Goal: Task Accomplishment & Management: Complete application form

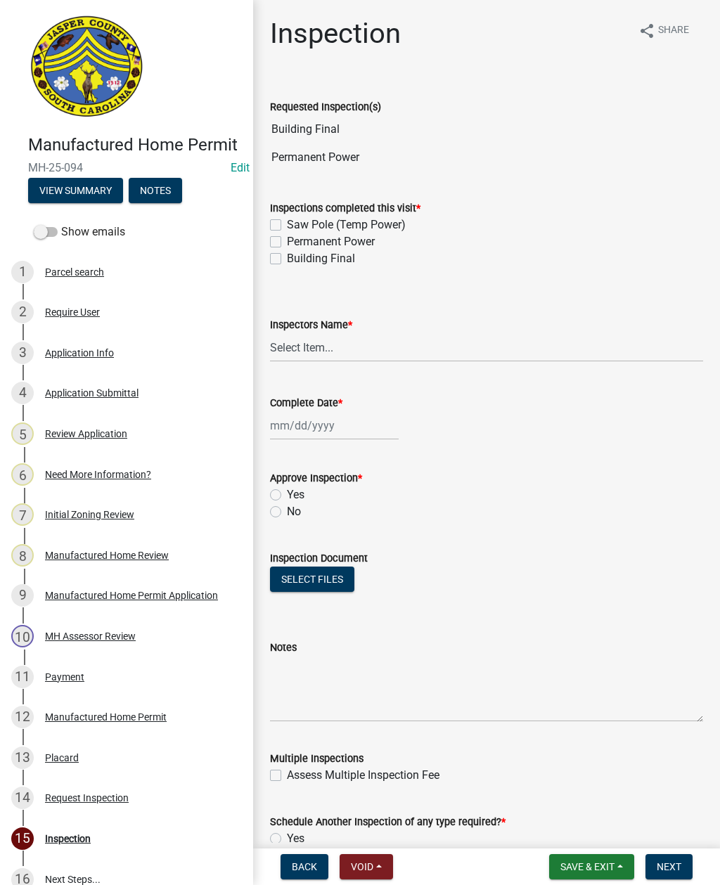
click at [267, 245] on div "Inspections completed this visit * Saw Pole (Temp Power) Permanent Power Buildi…" at bounding box center [486, 225] width 454 height 84
click at [287, 245] on label "Permanent Power" at bounding box center [331, 241] width 88 height 17
click at [287, 242] on input "Permanent Power" at bounding box center [291, 237] width 9 height 9
checkbox input "true"
checkbox input "false"
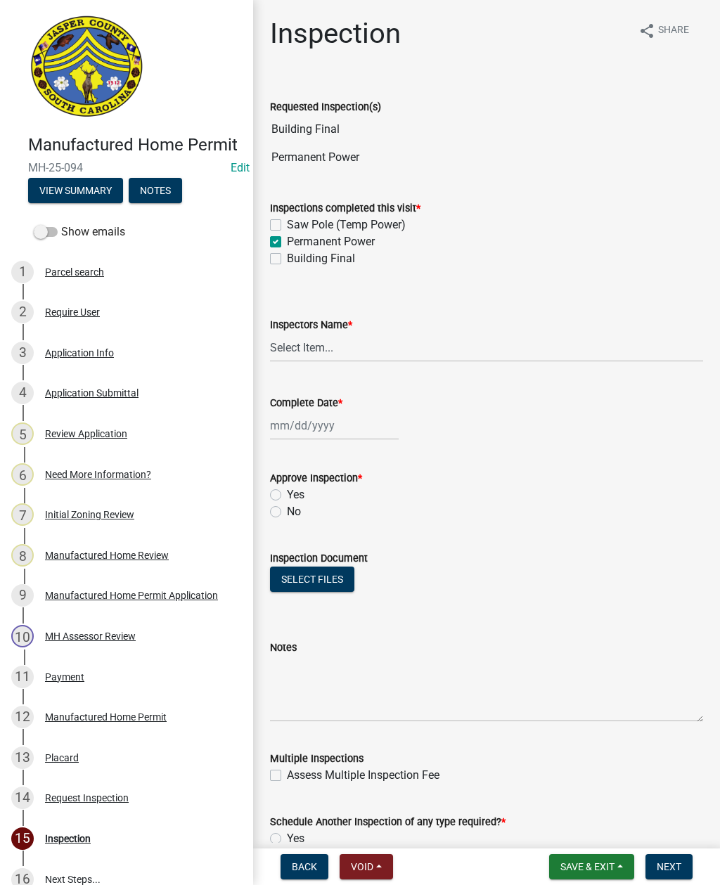
checkbox input "true"
click at [287, 262] on label "Building Final" at bounding box center [321, 258] width 68 height 17
click at [287, 259] on input "Building Final" at bounding box center [291, 254] width 9 height 9
checkbox input "true"
checkbox input "false"
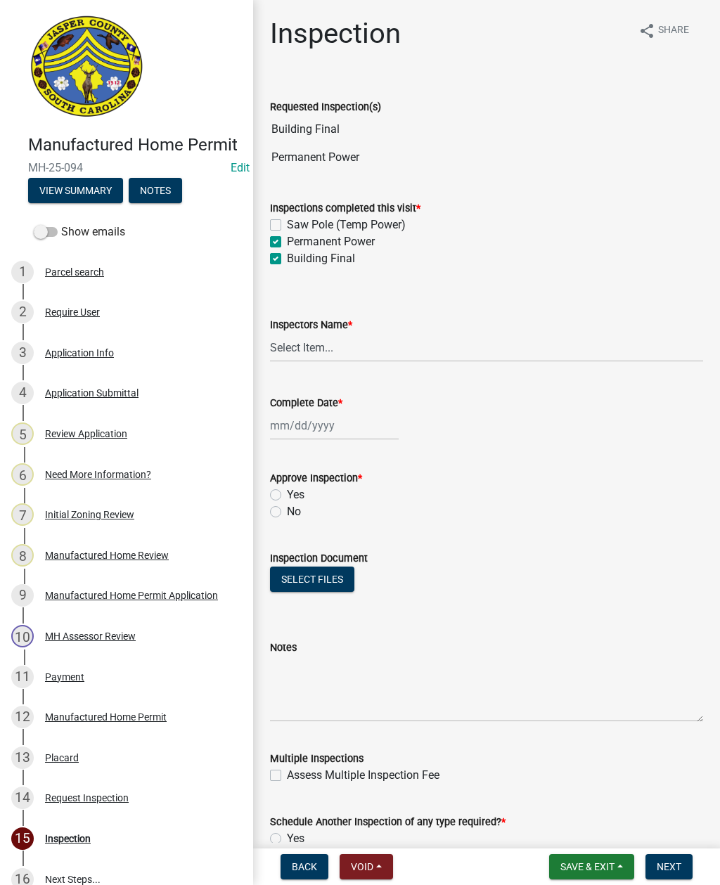
checkbox input "true"
click at [324, 351] on select "Select Item... [EMAIL_ADDRESS][DOMAIN_NAME] ([PERSON_NAME] ) rcampbell ([PERSON…" at bounding box center [486, 347] width 433 height 29
select select "2d9ba1e5-2fdd-4b15-98d0-073dcbeb5880"
click at [303, 420] on div at bounding box center [334, 425] width 129 height 29
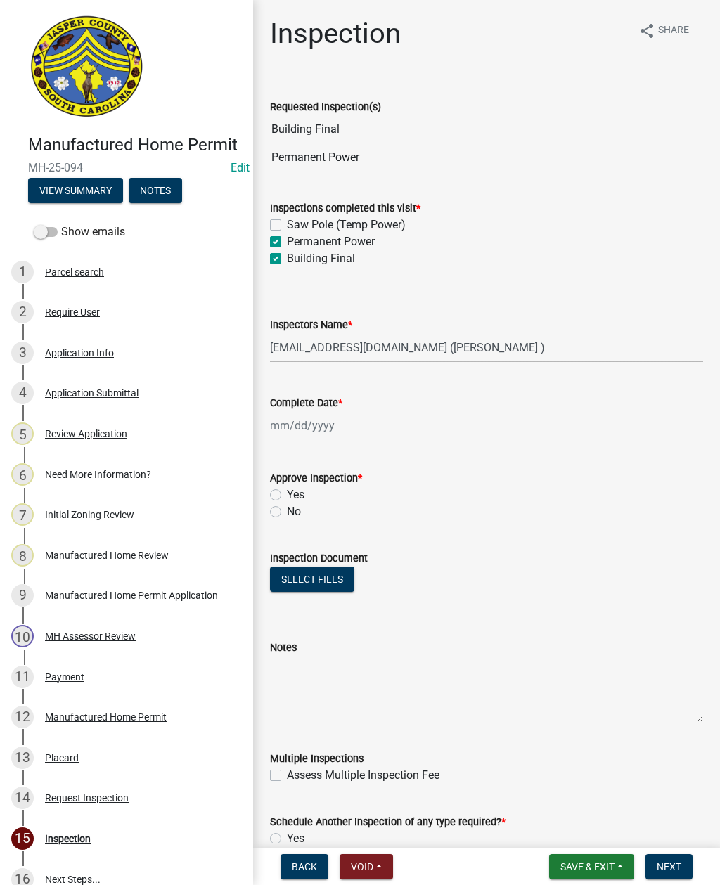
select select "9"
select select "2025"
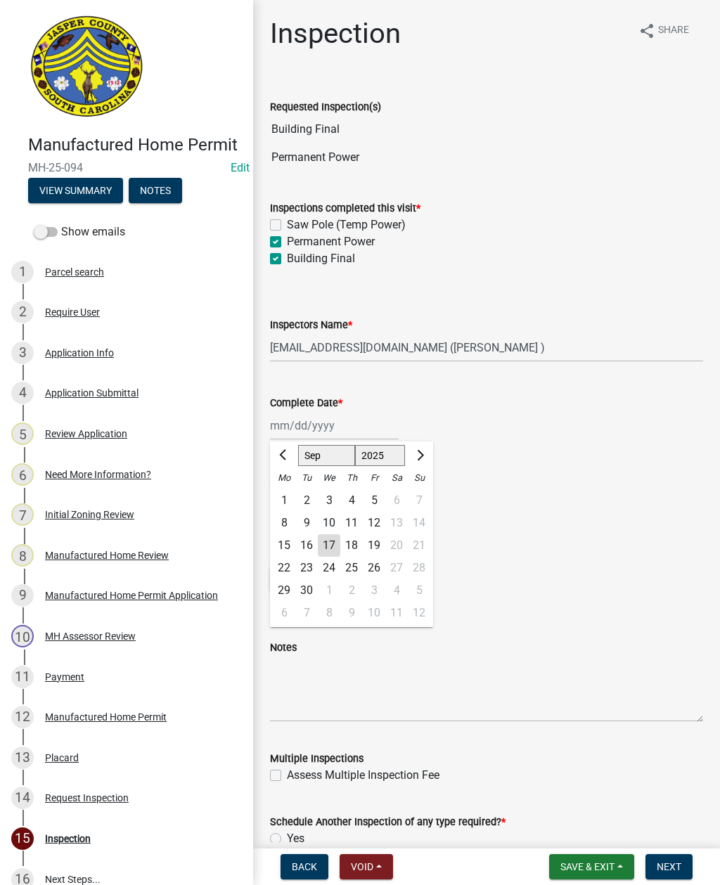
click at [329, 545] on div "17" at bounding box center [329, 545] width 22 height 22
type input "[DATE]"
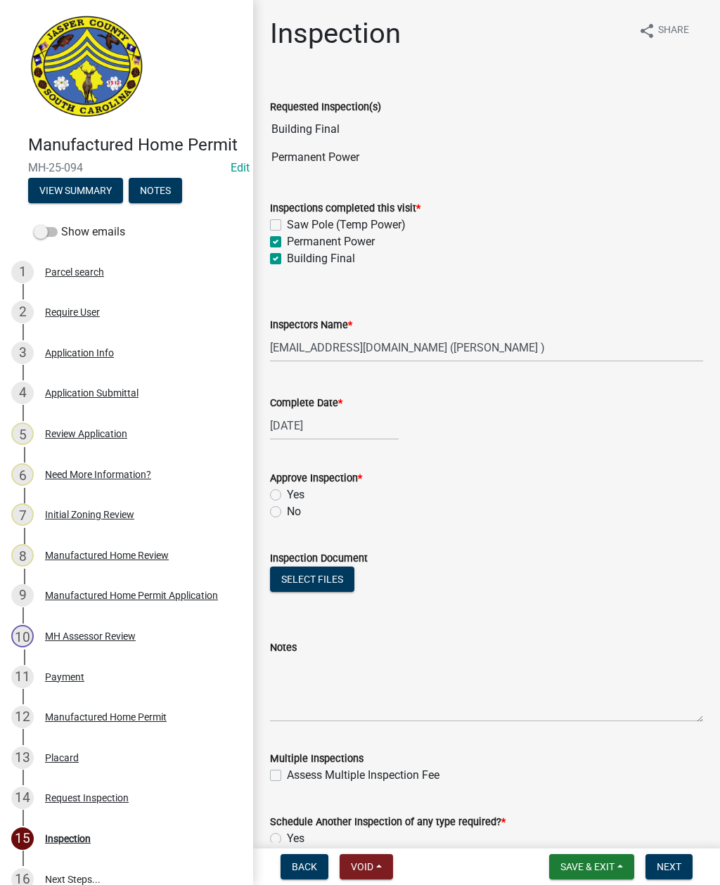
click at [287, 491] on label "Yes" at bounding box center [296, 494] width 18 height 17
click at [287, 491] on input "Yes" at bounding box center [291, 490] width 9 height 9
radio input "true"
click at [315, 578] on button "Select files" at bounding box center [312, 578] width 84 height 25
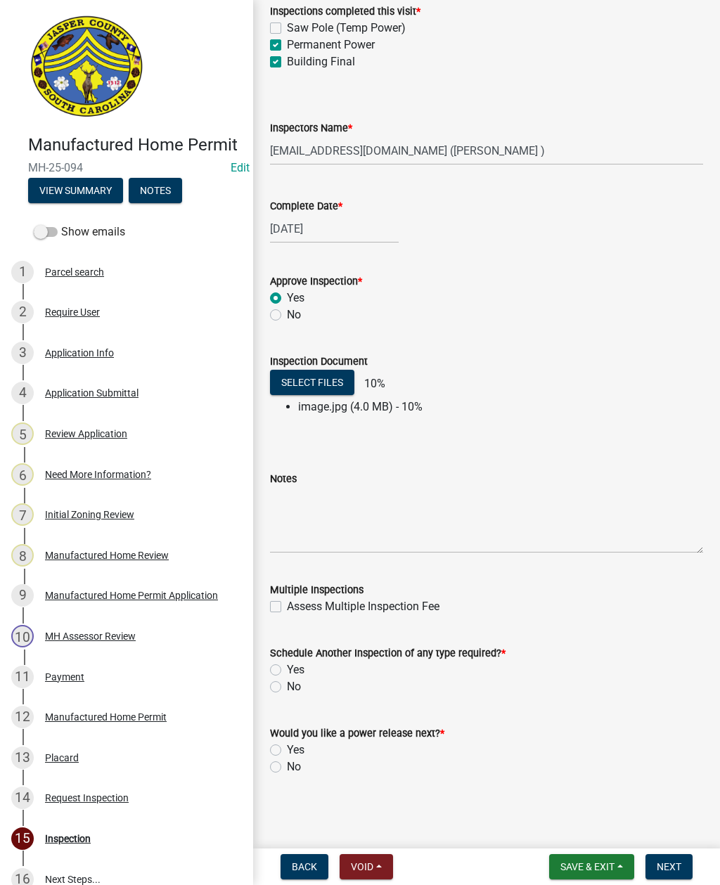
scroll to position [197, 0]
click at [287, 681] on label "No" at bounding box center [294, 686] width 14 height 17
click at [287, 681] on input "No" at bounding box center [291, 682] width 9 height 9
radio input "true"
click at [287, 764] on label "No" at bounding box center [294, 766] width 14 height 17
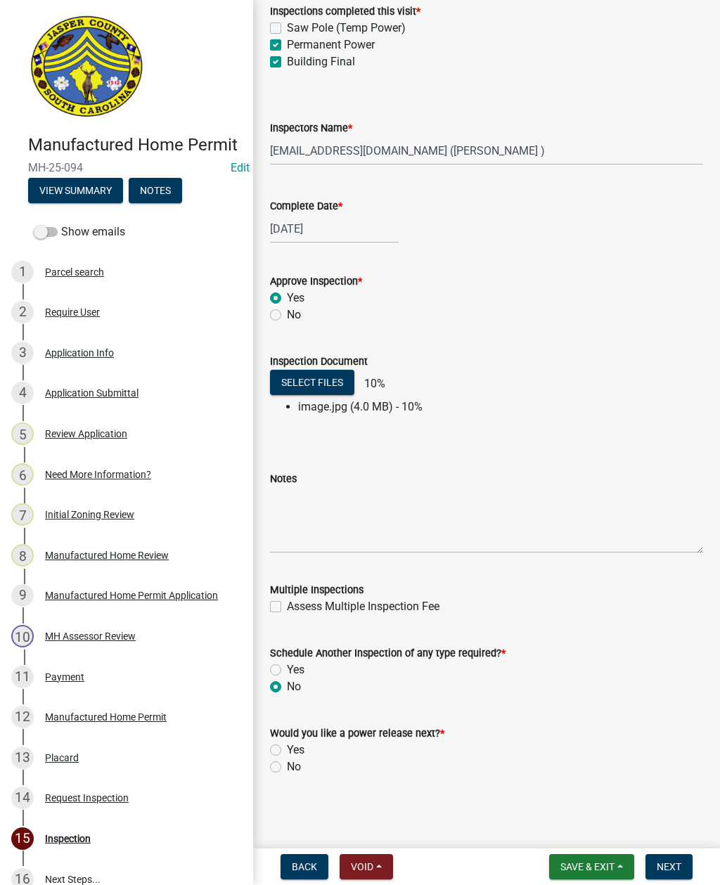
click at [287, 764] on input "No" at bounding box center [291, 762] width 9 height 9
radio input "true"
click at [655, 866] on button "Next" at bounding box center [668, 866] width 47 height 25
click at [320, 384] on button "Select files" at bounding box center [312, 382] width 84 height 25
click at [313, 382] on button "Select files" at bounding box center [312, 382] width 84 height 25
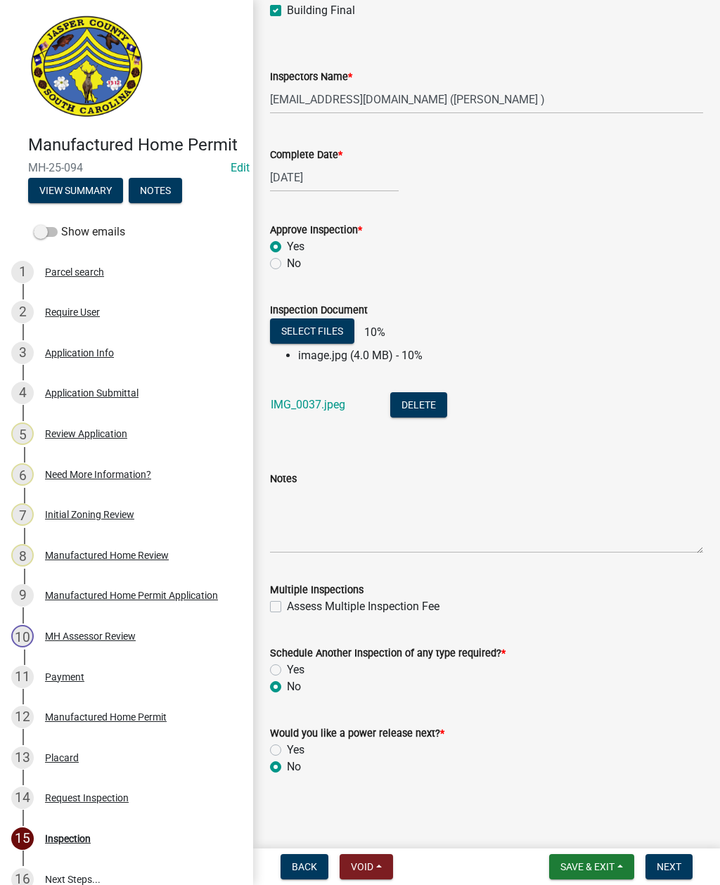
scroll to position [248, 0]
click at [404, 350] on li "image.jpg (4.0 MB) - 10%" at bounding box center [500, 355] width 405 height 17
click at [675, 861] on span "Next" at bounding box center [668, 866] width 25 height 11
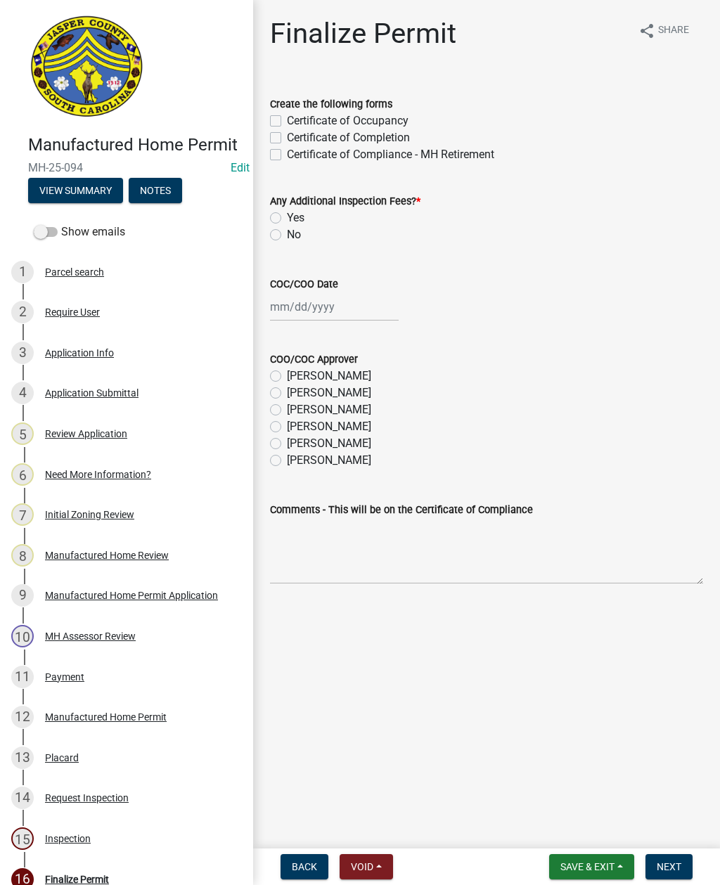
click at [287, 119] on label "Certificate of Occupancy" at bounding box center [348, 120] width 122 height 17
click at [287, 119] on input "Certificate of Occupancy" at bounding box center [291, 116] width 9 height 9
checkbox input "true"
checkbox input "false"
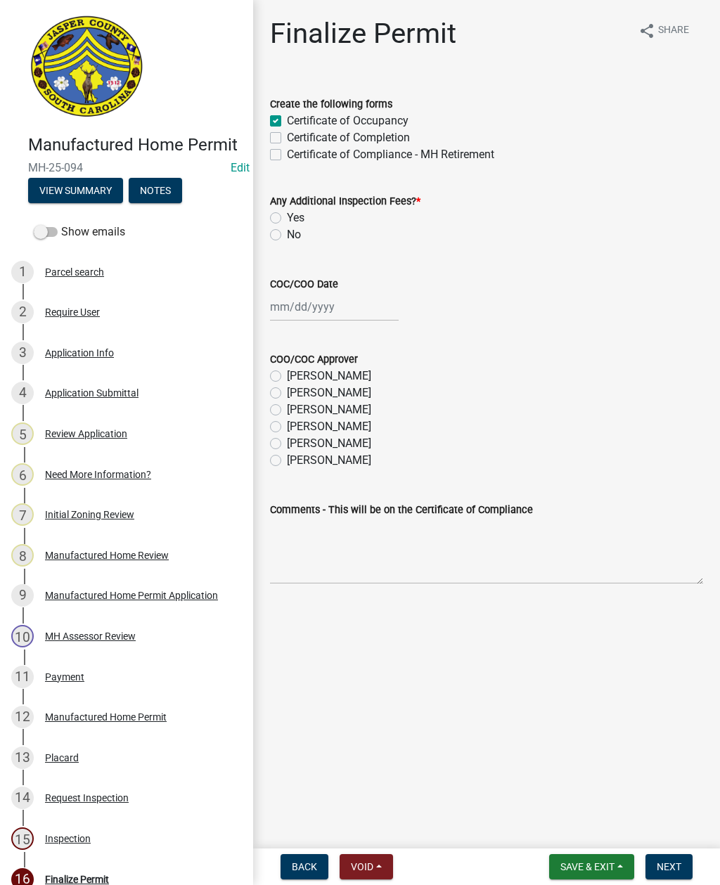
click at [287, 238] on label "No" at bounding box center [294, 234] width 14 height 17
click at [287, 235] on input "No" at bounding box center [291, 230] width 9 height 9
radio input "true"
click at [342, 309] on div at bounding box center [334, 306] width 129 height 29
select select "9"
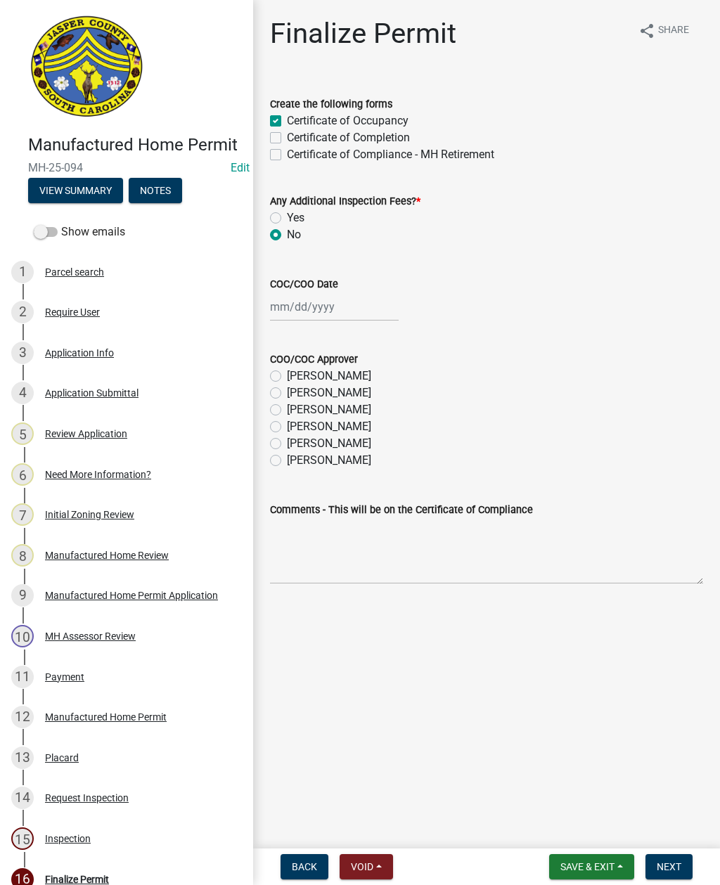
select select "2025"
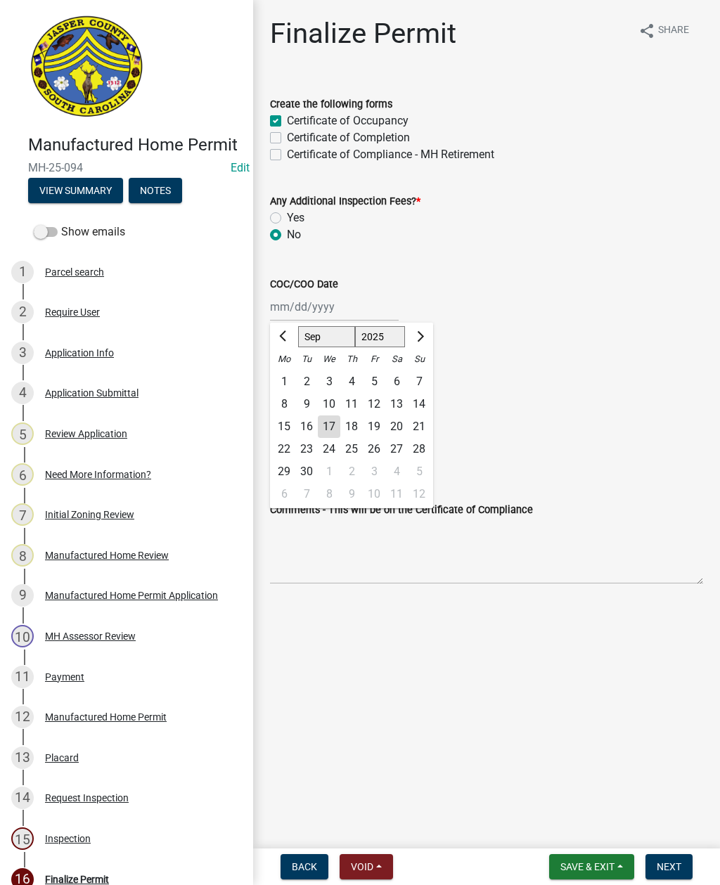
click at [326, 424] on div "17" at bounding box center [329, 426] width 22 height 22
type input "[DATE]"
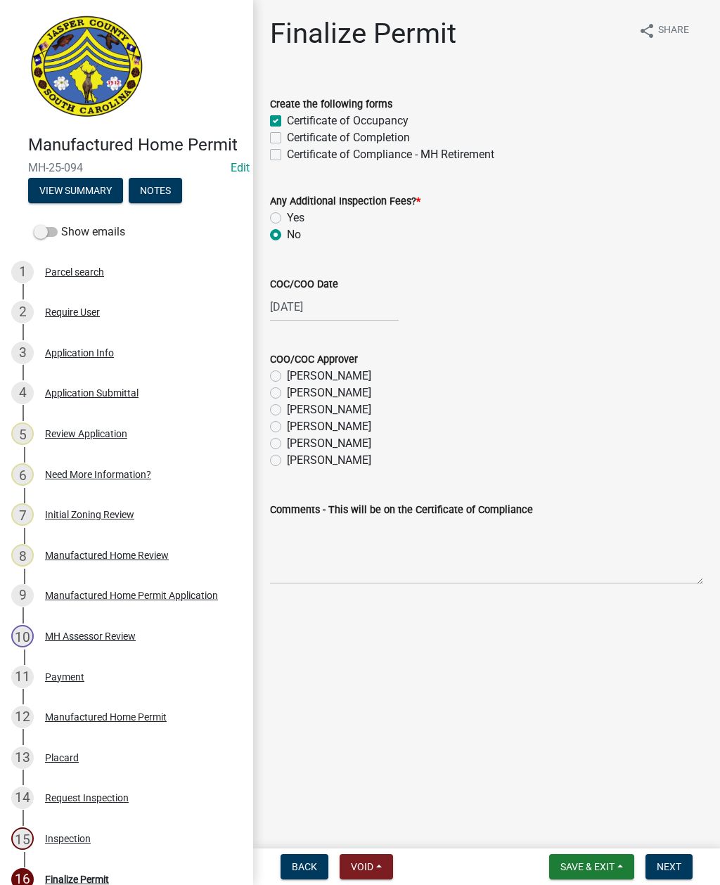
click at [287, 442] on label "[PERSON_NAME]" at bounding box center [329, 443] width 84 height 17
click at [287, 442] on input "[PERSON_NAME]" at bounding box center [291, 439] width 9 height 9
radio input "true"
click at [675, 862] on span "Next" at bounding box center [668, 866] width 25 height 11
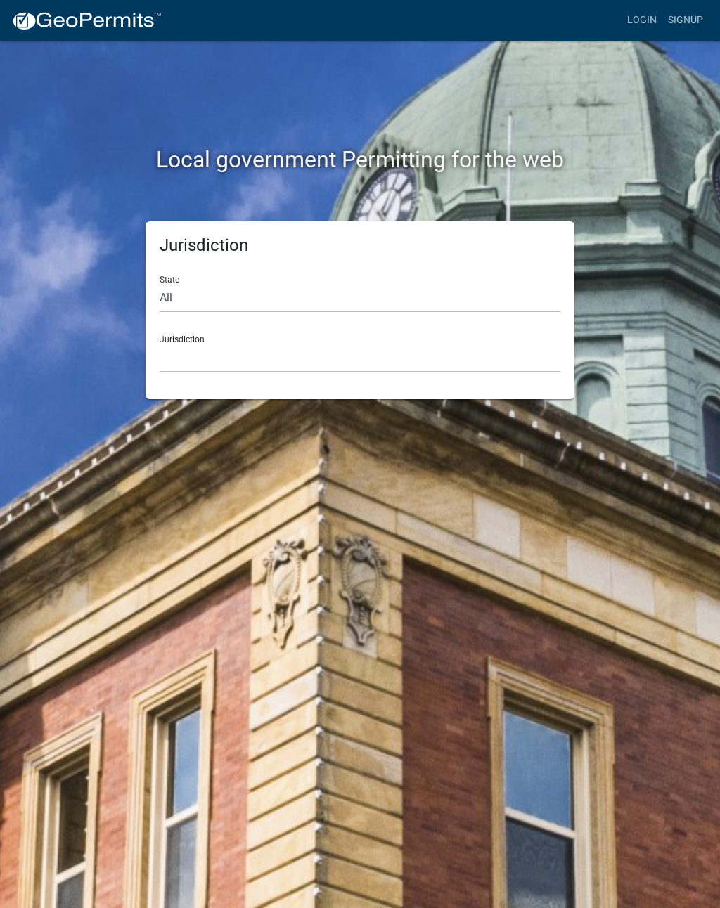
click at [635, 24] on link "Login" at bounding box center [641, 20] width 41 height 27
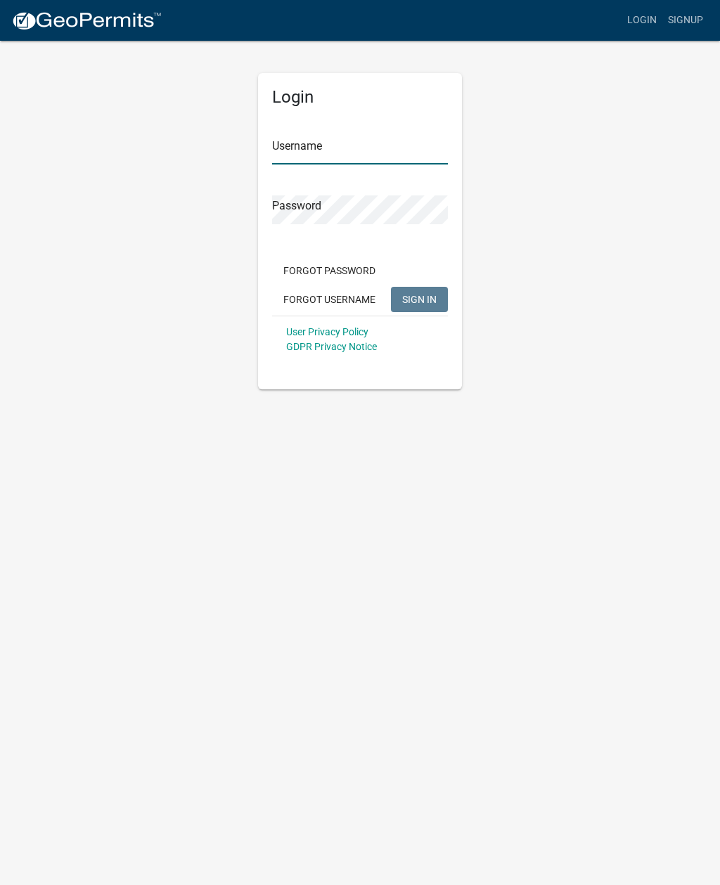
click at [363, 146] on input "Username" at bounding box center [360, 150] width 176 height 29
type input "jcorwin@jaspercounty.gov"
click at [422, 296] on span "SIGN IN" at bounding box center [419, 298] width 34 height 11
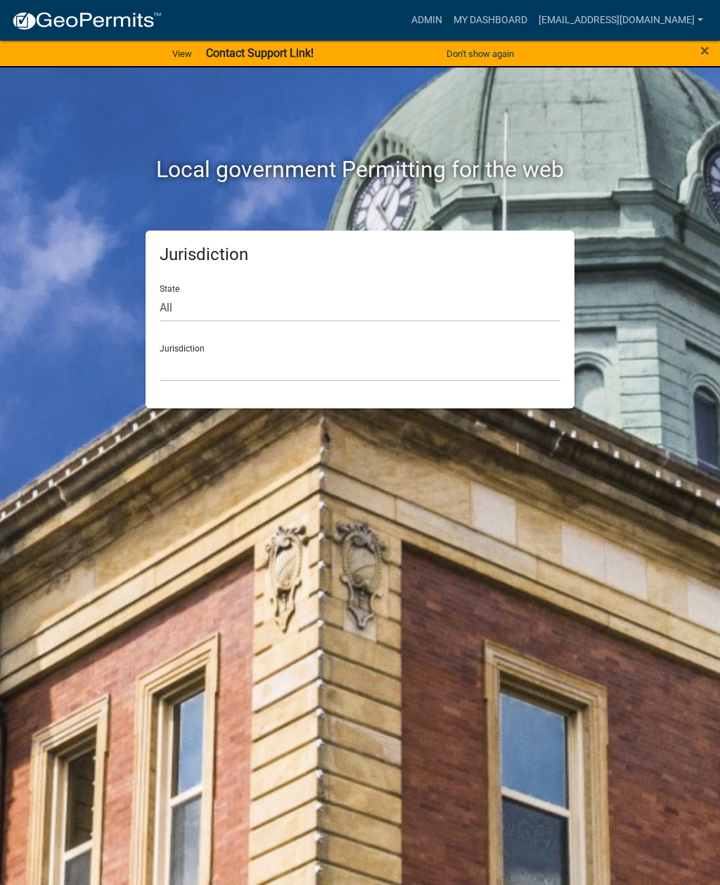
click at [429, 21] on link "Admin" at bounding box center [426, 20] width 42 height 27
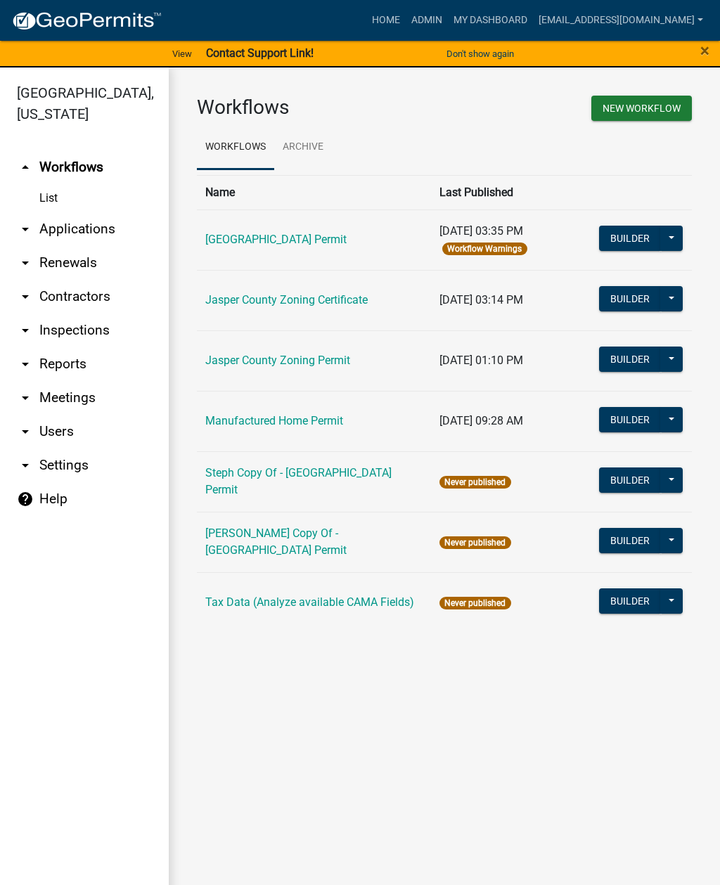
click at [100, 230] on link "arrow_drop_down Applications" at bounding box center [84, 229] width 169 height 34
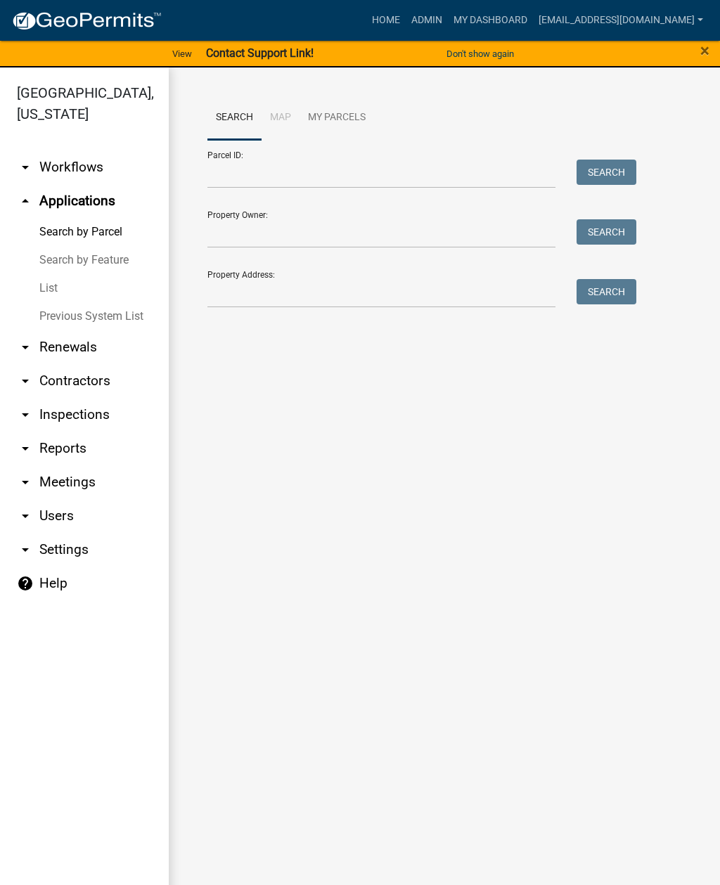
click at [50, 288] on link "List" at bounding box center [84, 288] width 169 height 28
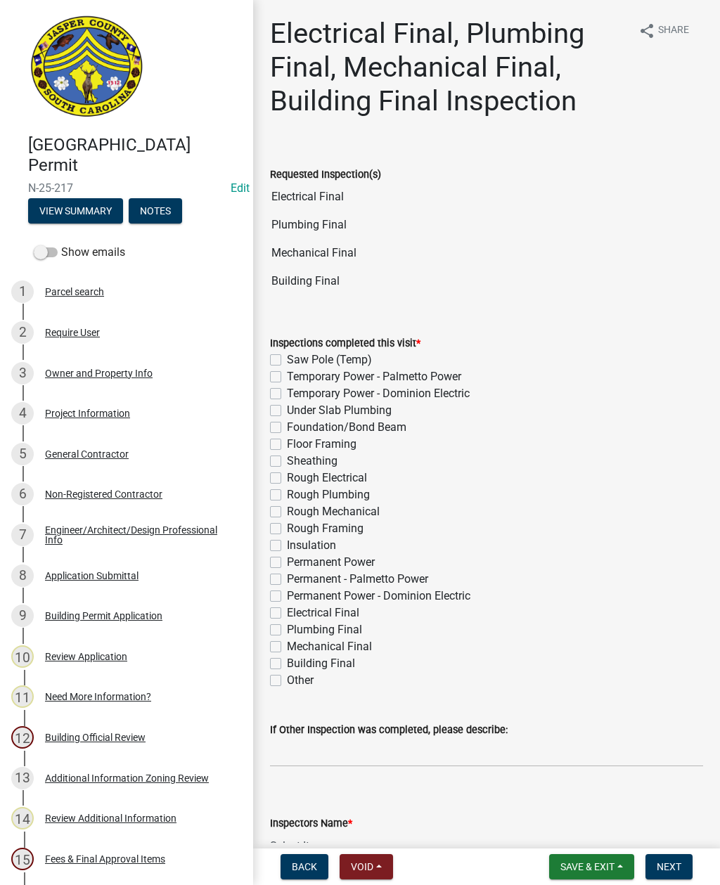
click at [287, 613] on label "Electrical Final" at bounding box center [323, 612] width 72 height 17
click at [287, 613] on input "Electrical Final" at bounding box center [291, 608] width 9 height 9
checkbox input "true"
checkbox input "false"
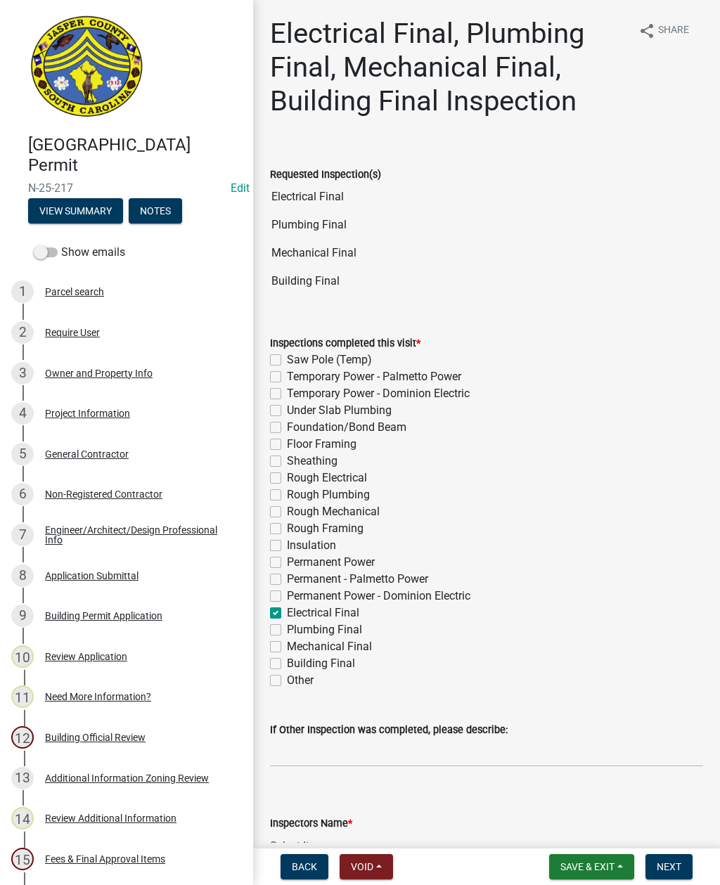
checkbox input "false"
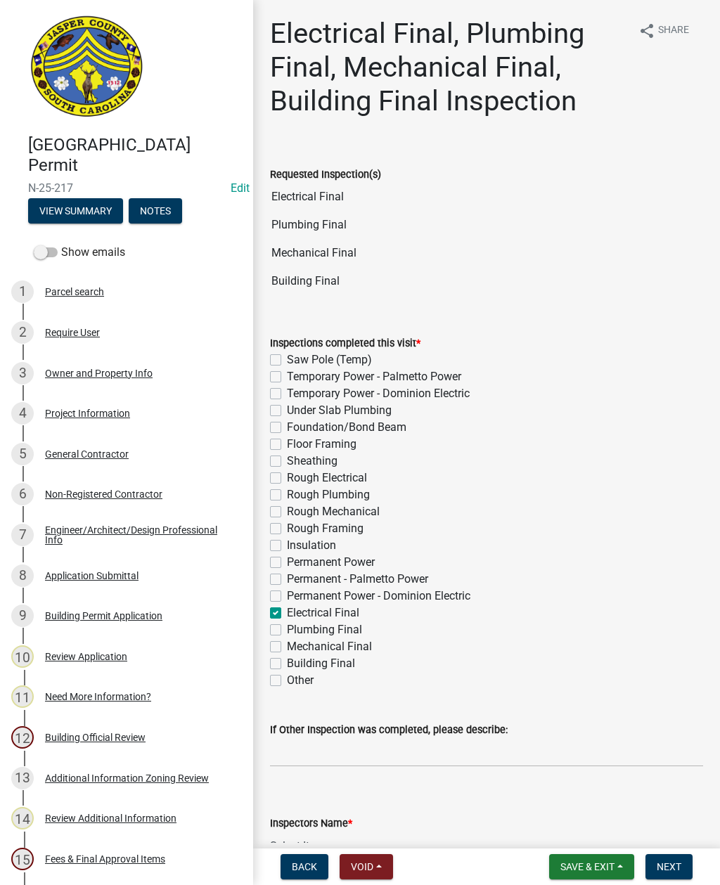
checkbox input "false"
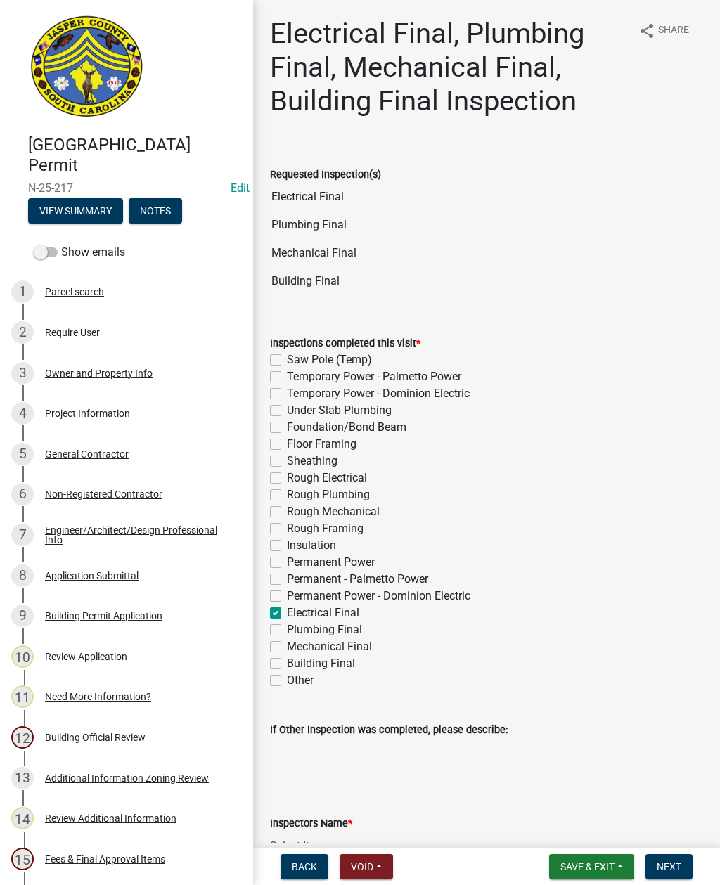
checkbox input "false"
checkbox input "true"
checkbox input "false"
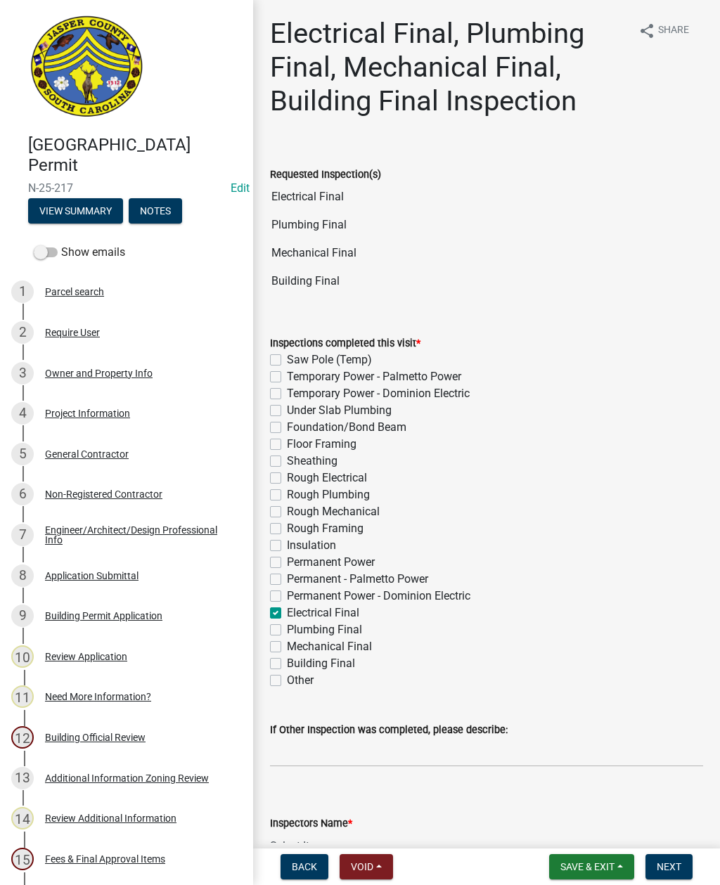
checkbox input "false"
click at [287, 628] on label "Plumbing Final" at bounding box center [324, 629] width 75 height 17
click at [287, 628] on input "Plumbing Final" at bounding box center [291, 625] width 9 height 9
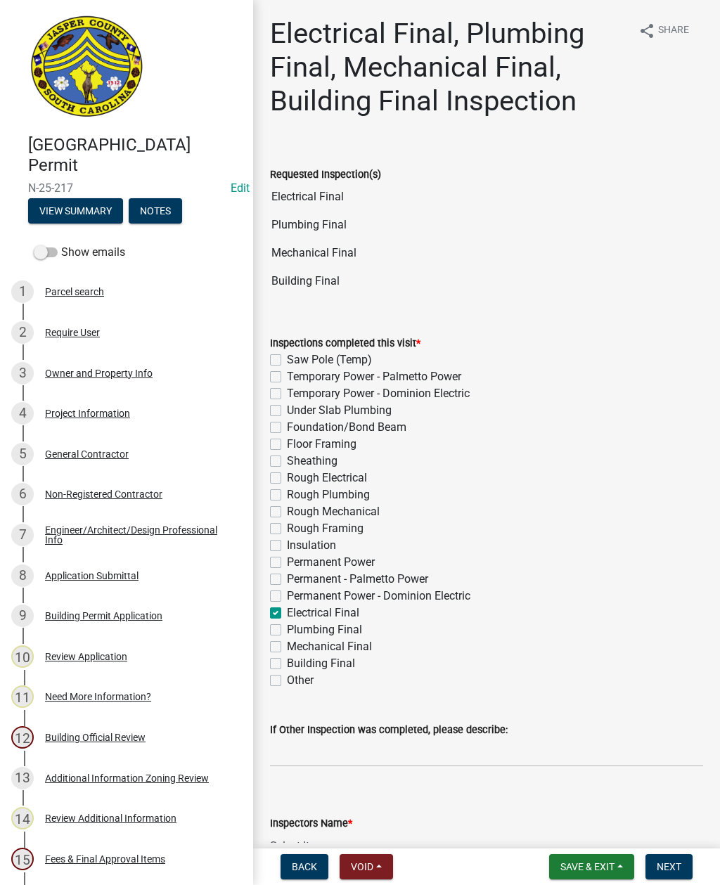
checkbox input "true"
checkbox input "false"
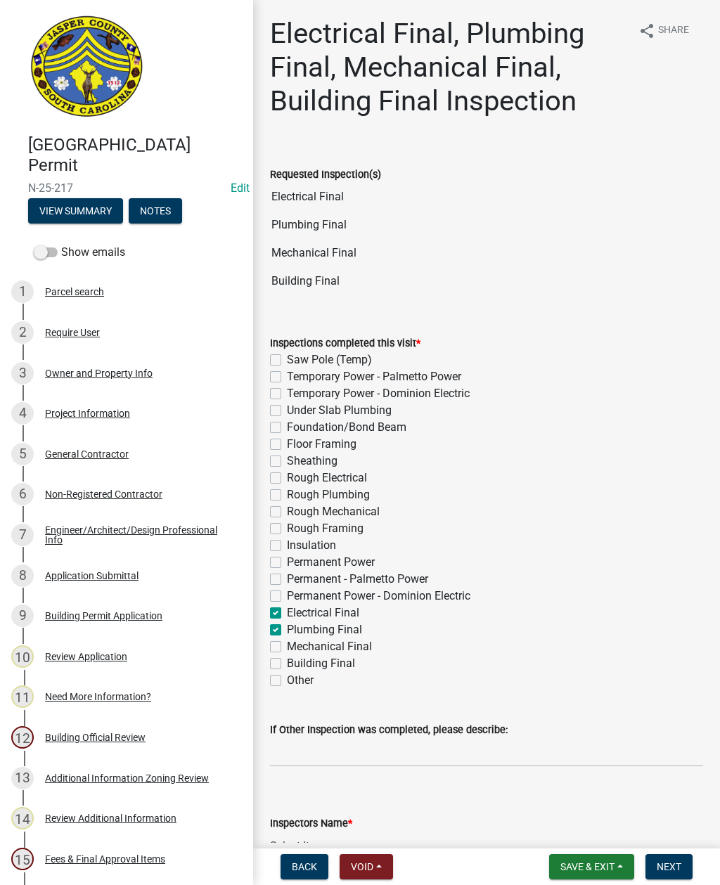
checkbox input "false"
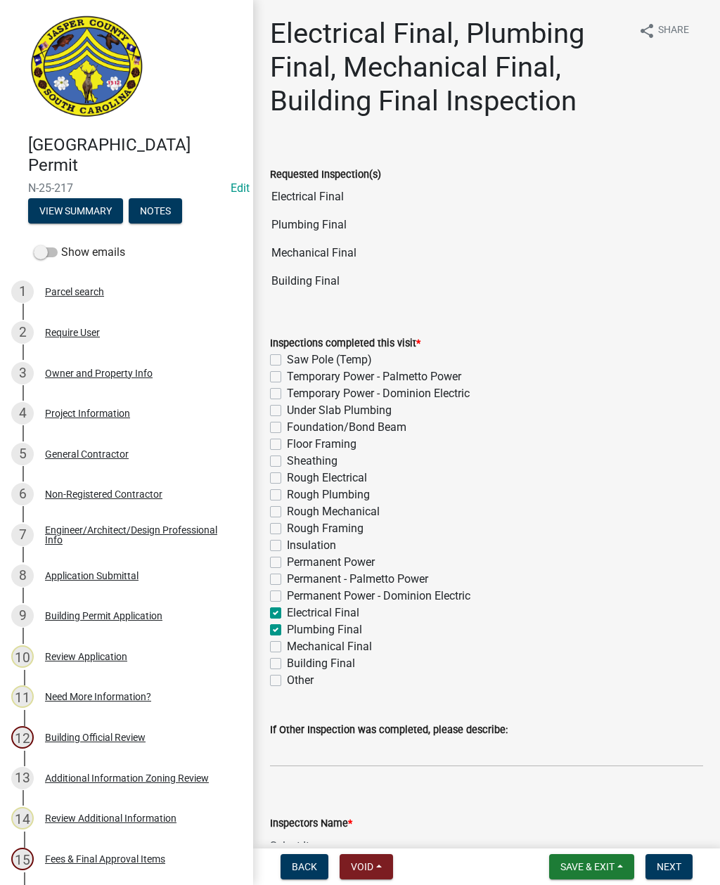
checkbox input "false"
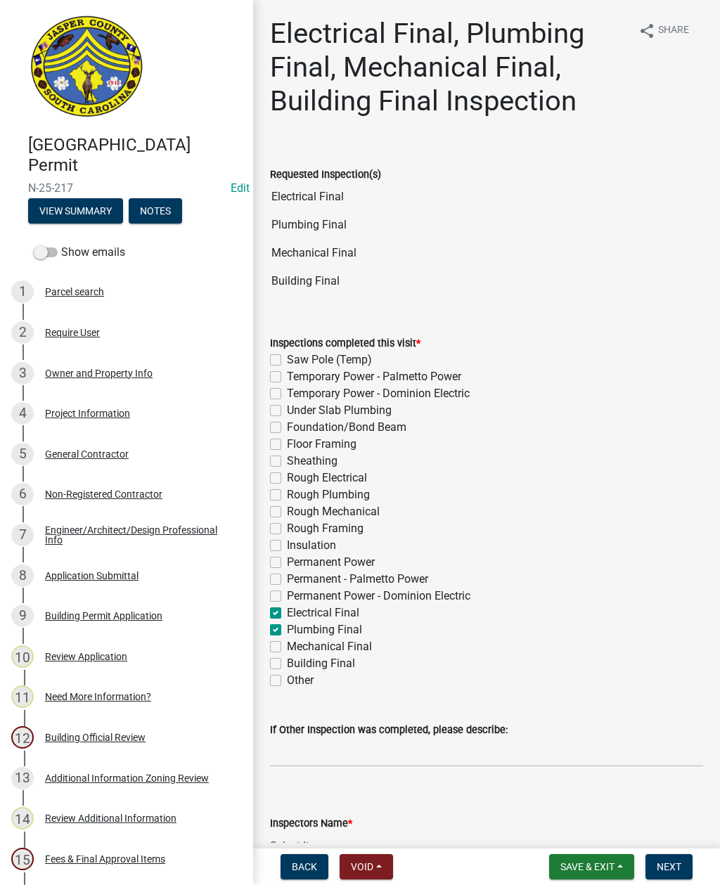
checkbox input "false"
checkbox input "true"
checkbox input "false"
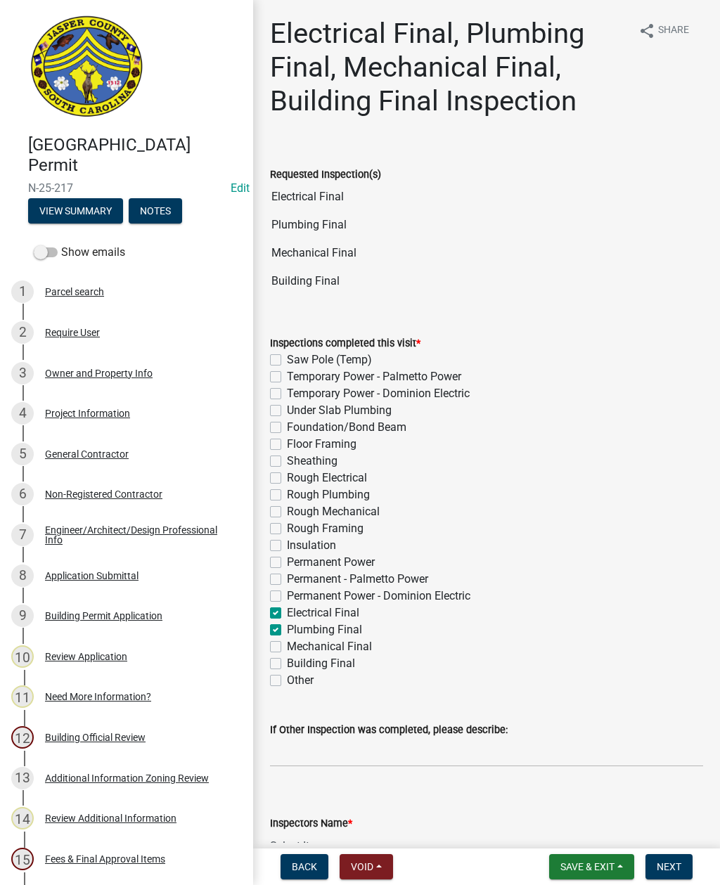
checkbox input "false"
click at [287, 644] on label "Mechanical Final" at bounding box center [329, 646] width 85 height 17
click at [287, 644] on input "Mechanical Final" at bounding box center [291, 642] width 9 height 9
checkbox input "true"
checkbox input "false"
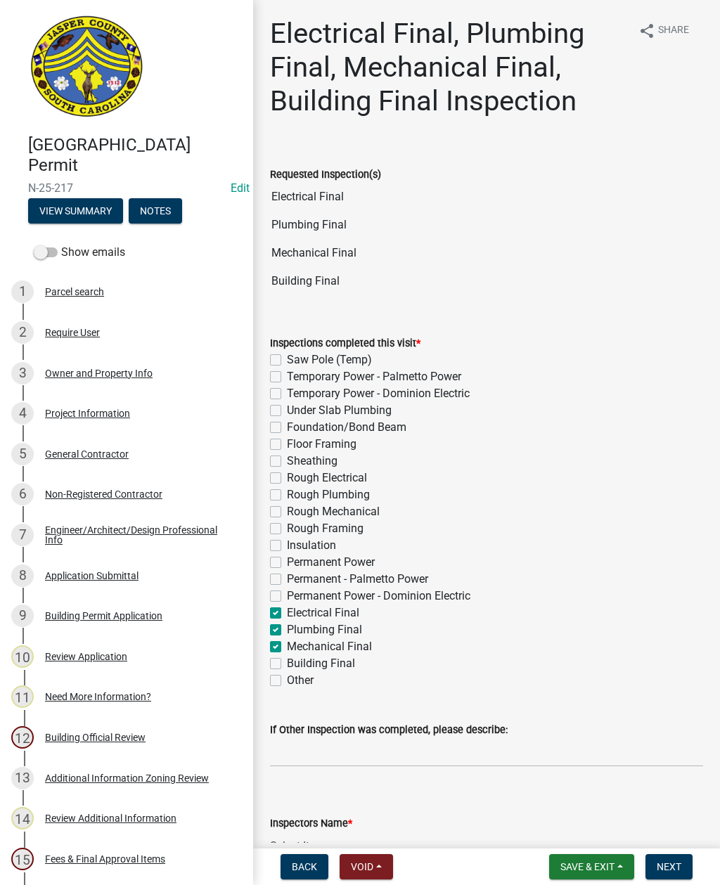
checkbox input "false"
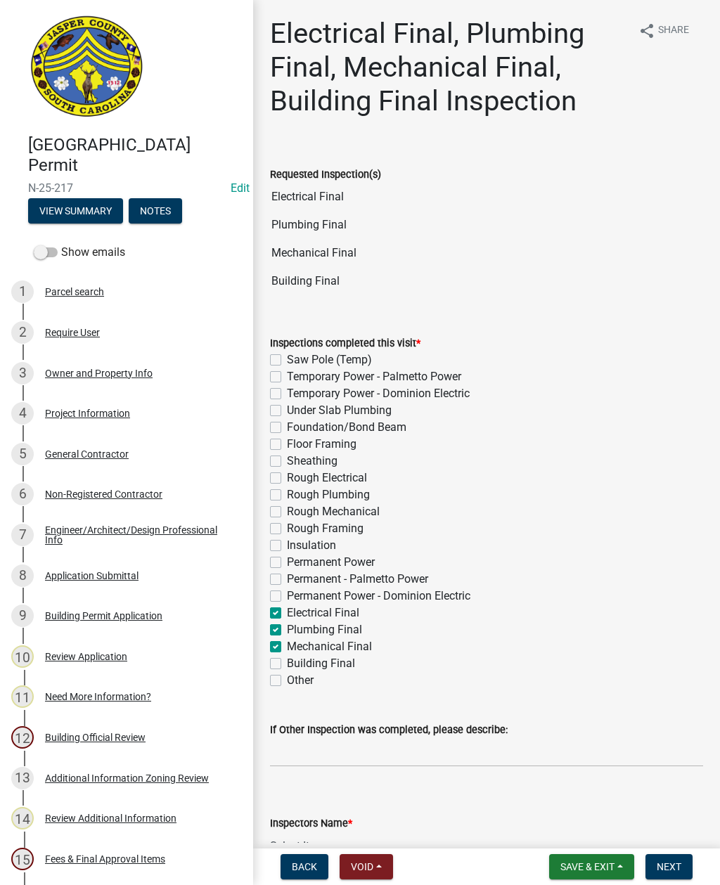
checkbox input "false"
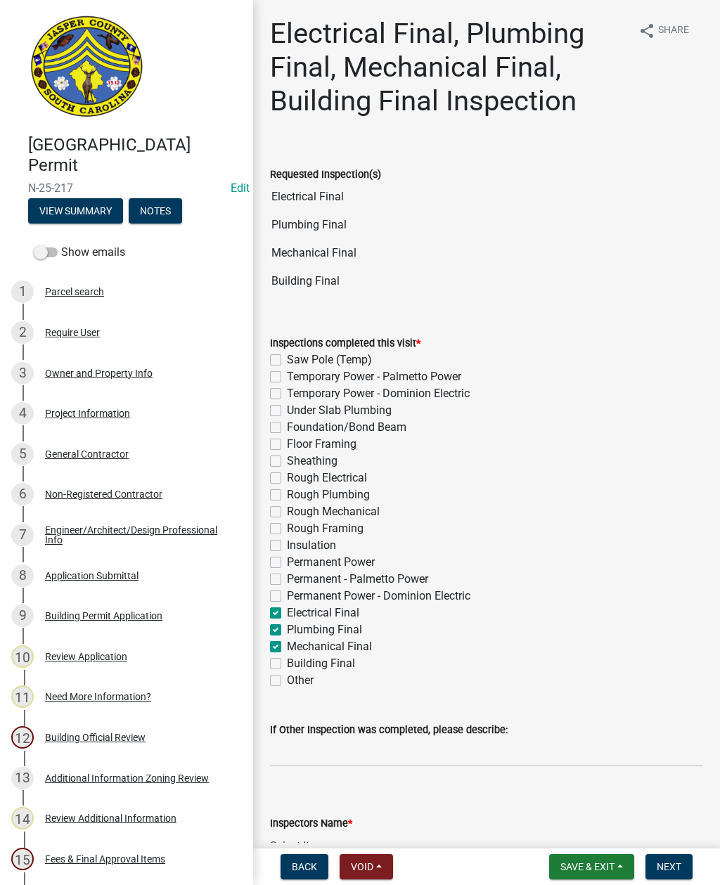
checkbox input "false"
checkbox input "true"
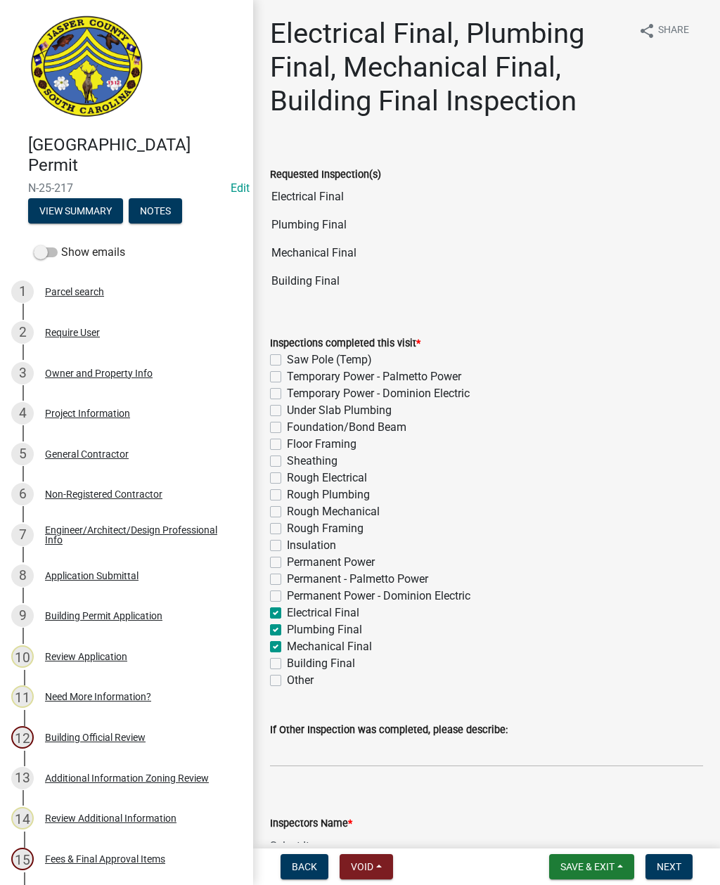
checkbox input "true"
checkbox input "false"
click at [287, 660] on label "Building Final" at bounding box center [321, 663] width 68 height 17
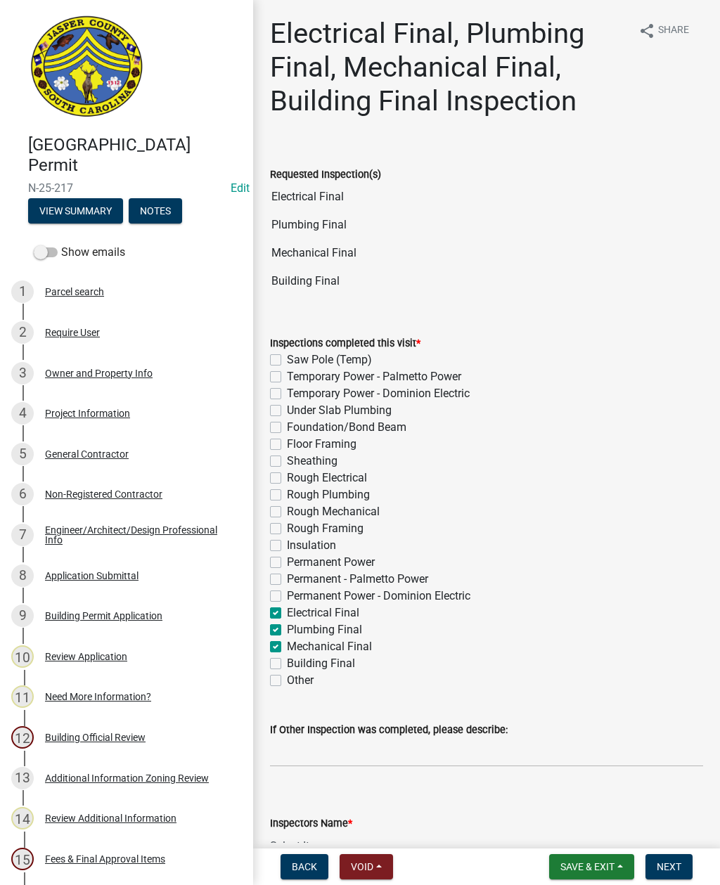
click at [287, 660] on input "Building Final" at bounding box center [291, 659] width 9 height 9
checkbox input "true"
checkbox input "false"
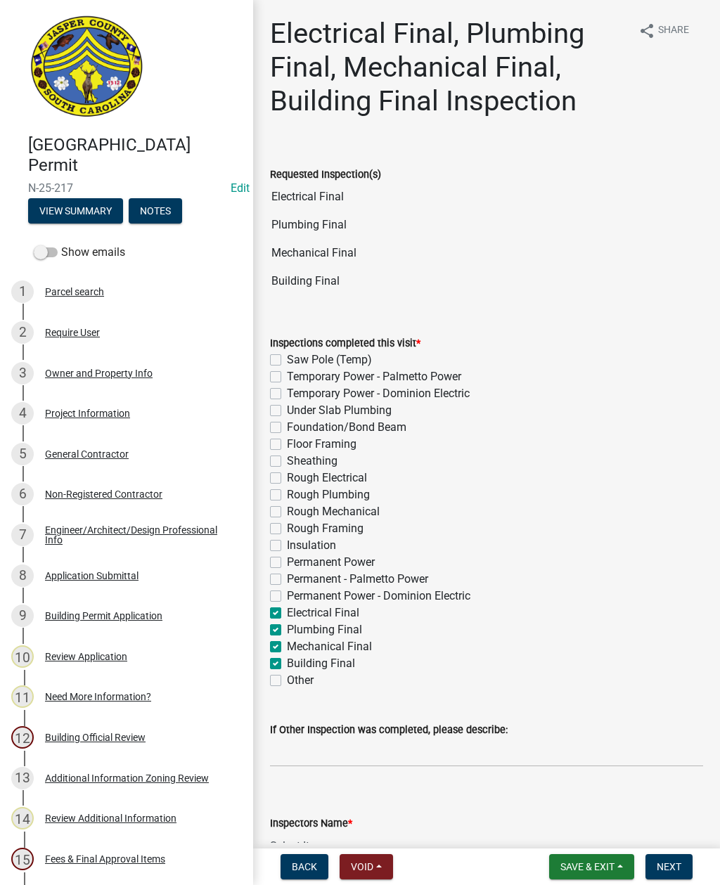
checkbox input "false"
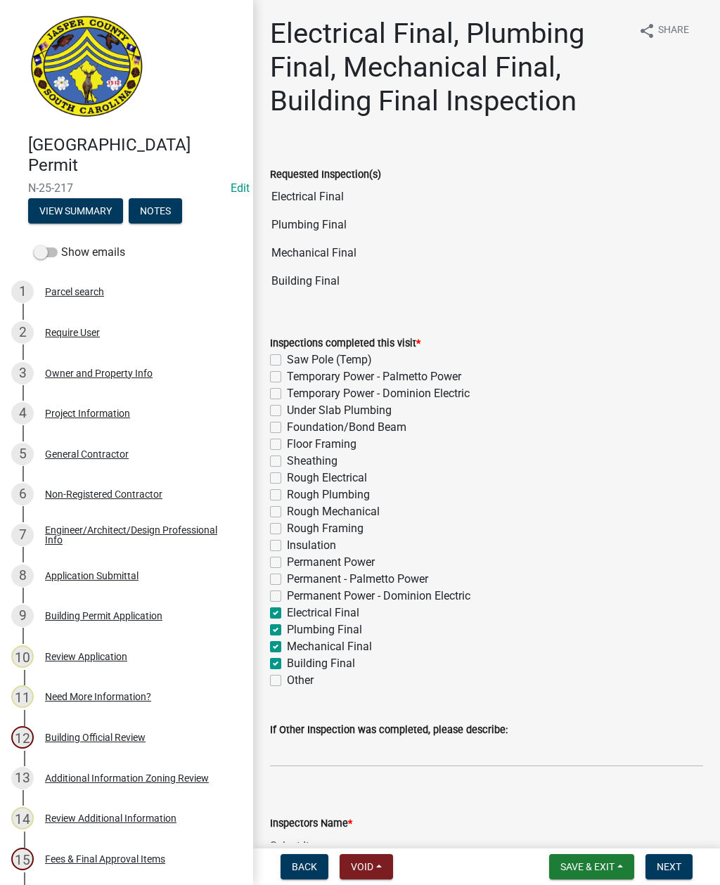
checkbox input "false"
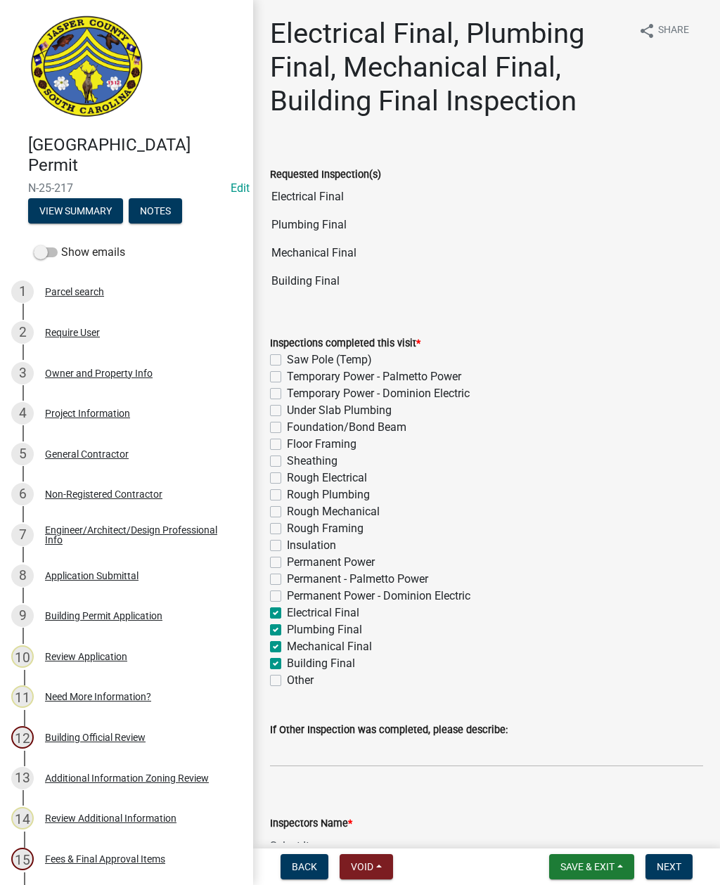
checkbox input "false"
checkbox input "true"
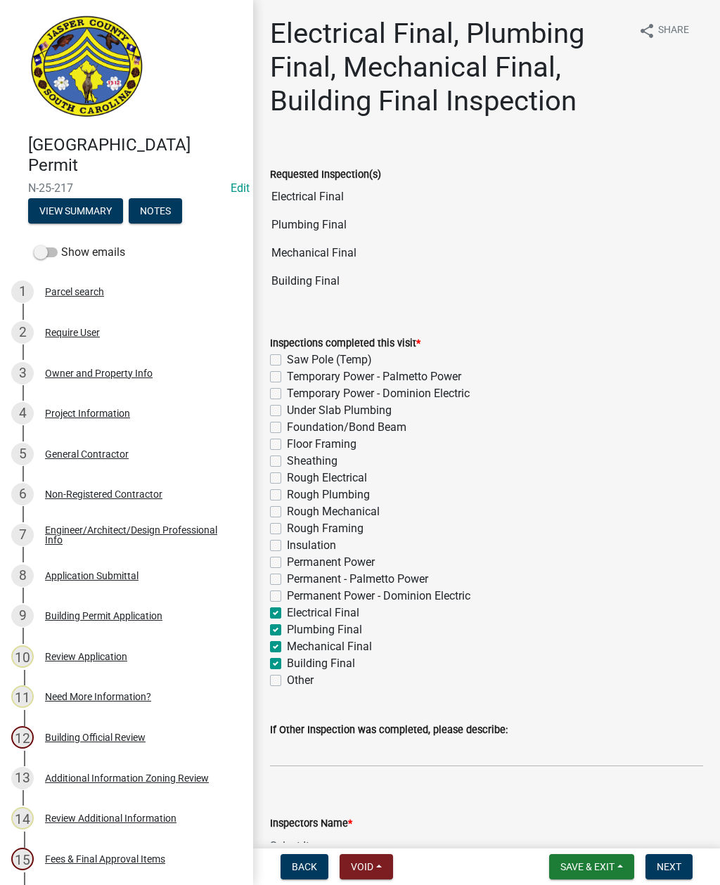
checkbox input "true"
checkbox input "false"
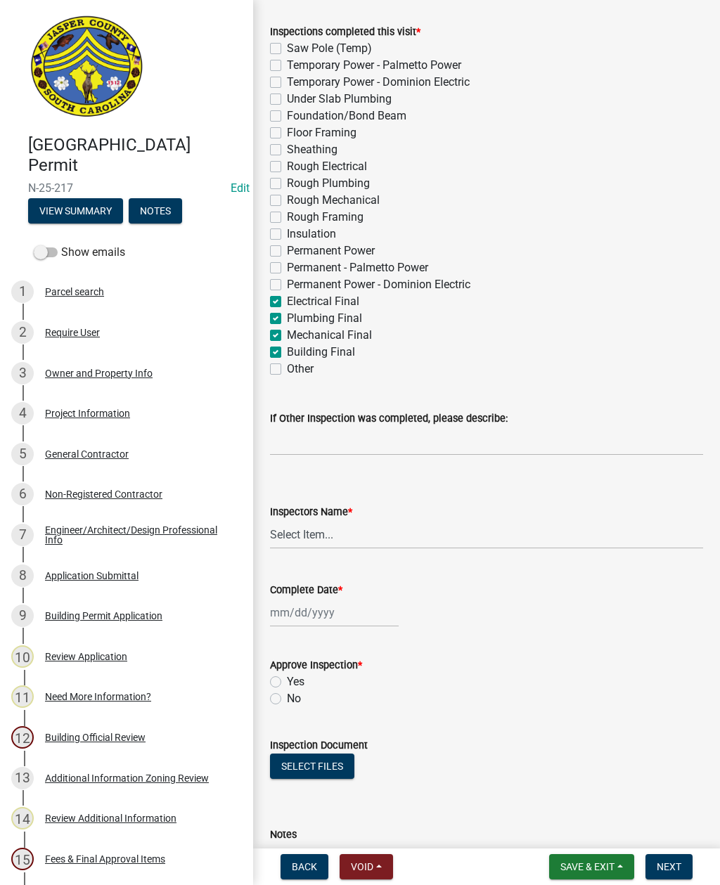
scroll to position [319, 0]
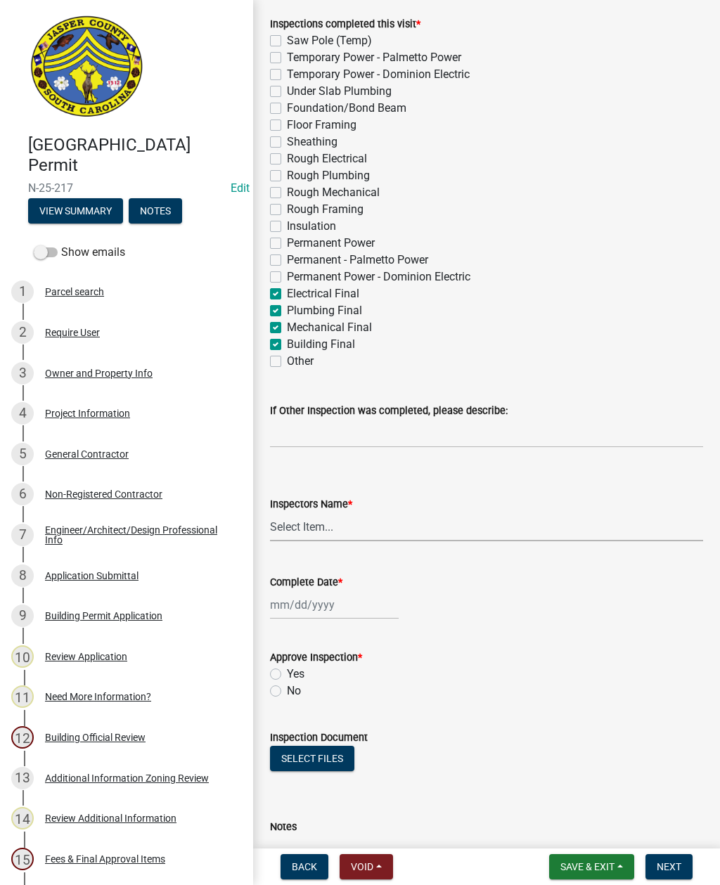
click at [308, 525] on select "Select Item... [EMAIL_ADDRESS][DOMAIN_NAME] ([PERSON_NAME] ) rcampbell ([PERSON…" at bounding box center [486, 526] width 433 height 29
select select "2d9ba1e5-2fdd-4b15-98d0-073dcbeb5880"
click at [308, 604] on div at bounding box center [334, 604] width 129 height 29
select select "9"
select select "2025"
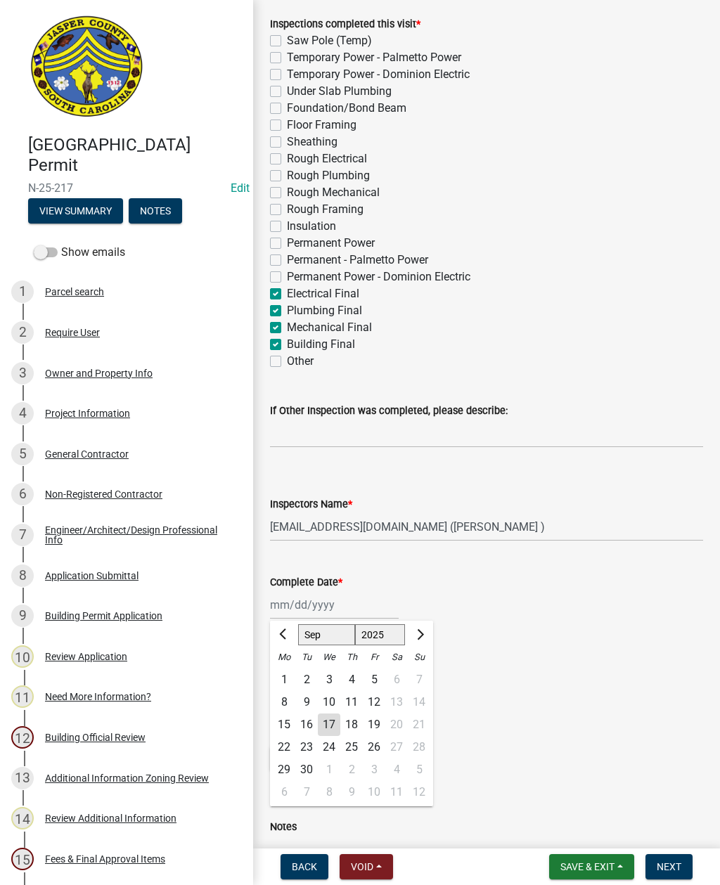
click at [324, 720] on div "17" at bounding box center [329, 724] width 22 height 22
type input "[DATE]"
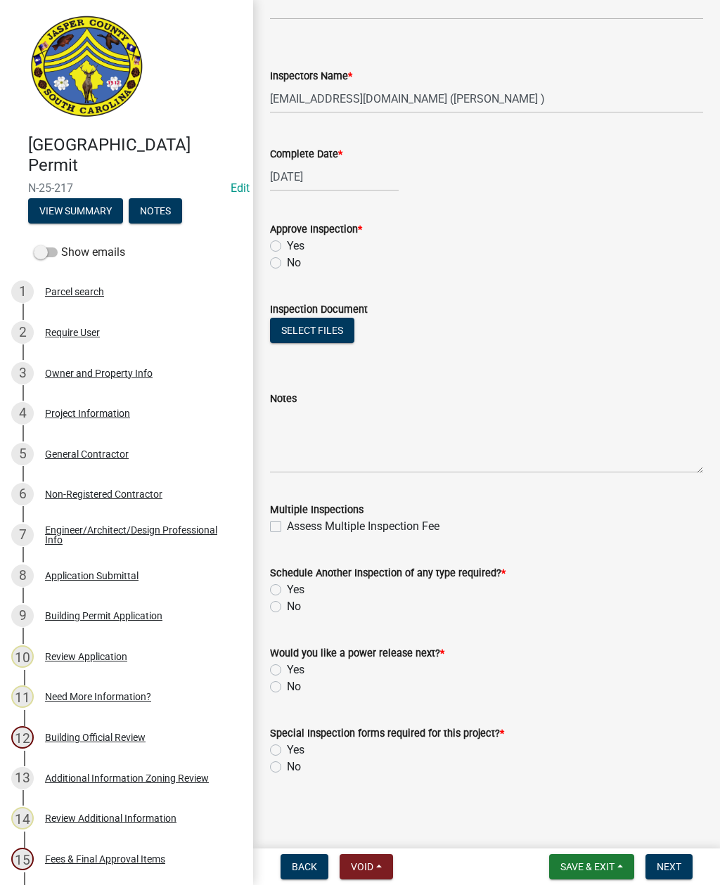
scroll to position [747, 0]
click at [287, 687] on label "No" at bounding box center [294, 686] width 14 height 17
click at [287, 687] on input "No" at bounding box center [291, 682] width 9 height 9
radio input "true"
click at [287, 768] on label "No" at bounding box center [294, 766] width 14 height 17
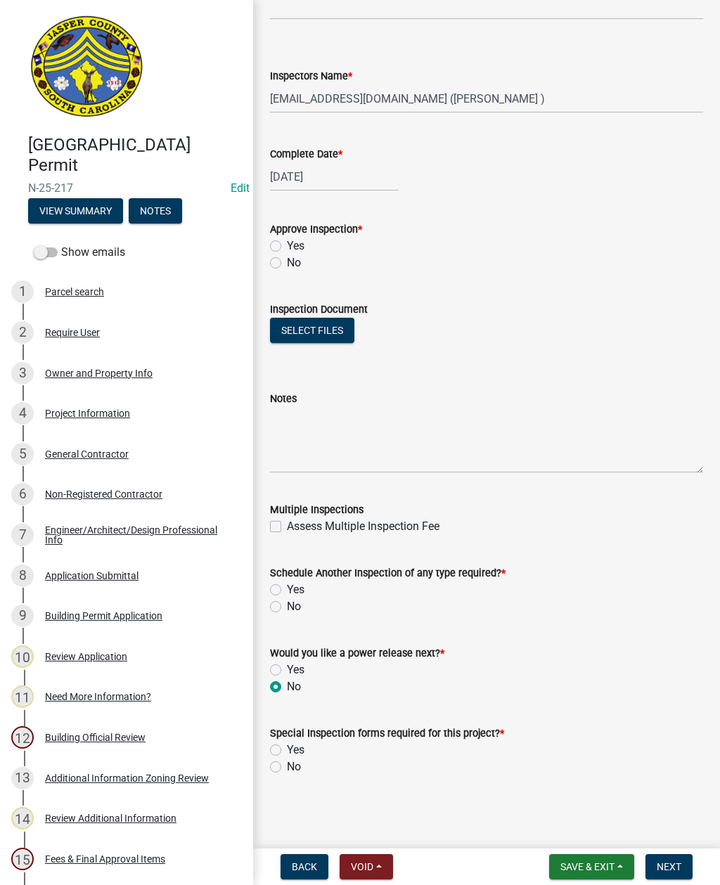
click at [287, 767] on input "No" at bounding box center [291, 762] width 9 height 9
radio input "true"
click at [287, 606] on label "No" at bounding box center [294, 606] width 14 height 17
click at [287, 606] on input "No" at bounding box center [291, 602] width 9 height 9
radio input "true"
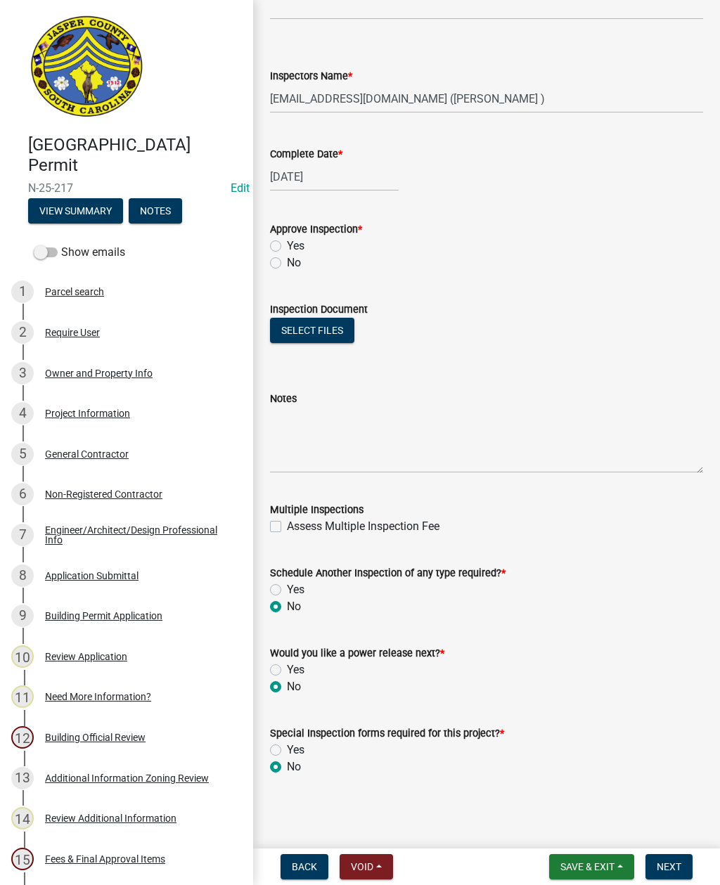
click at [287, 242] on label "Yes" at bounding box center [296, 246] width 18 height 17
click at [287, 242] on input "Yes" at bounding box center [291, 242] width 9 height 9
radio input "true"
click at [672, 859] on button "Next" at bounding box center [668, 866] width 47 height 25
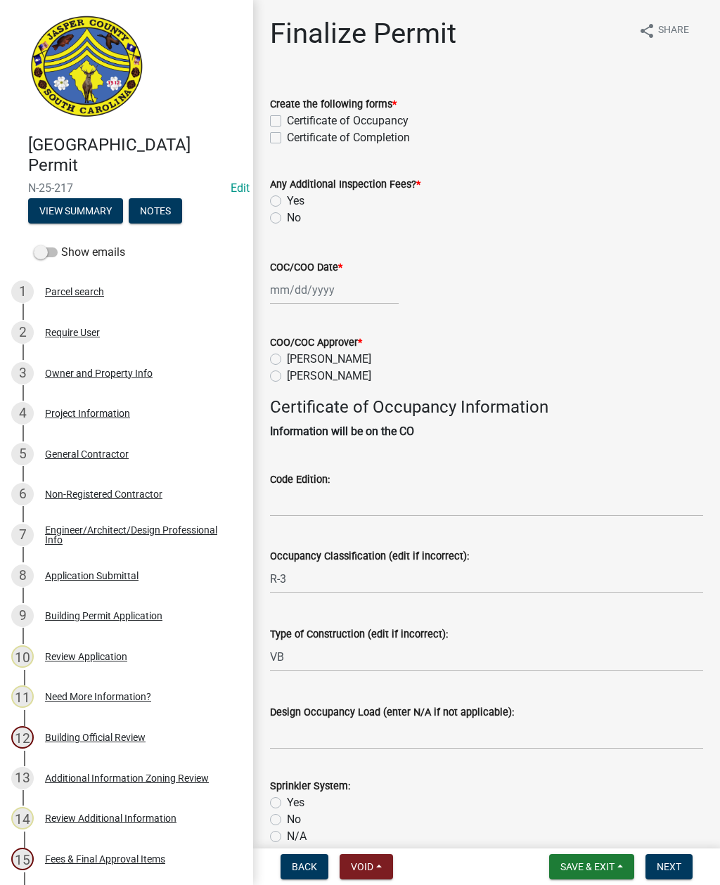
click at [287, 120] on label "Certificate of Occupancy" at bounding box center [348, 120] width 122 height 17
click at [287, 120] on input "Certificate of Occupancy" at bounding box center [291, 116] width 9 height 9
checkbox input "true"
checkbox input "false"
click at [287, 219] on label "No" at bounding box center [294, 217] width 14 height 17
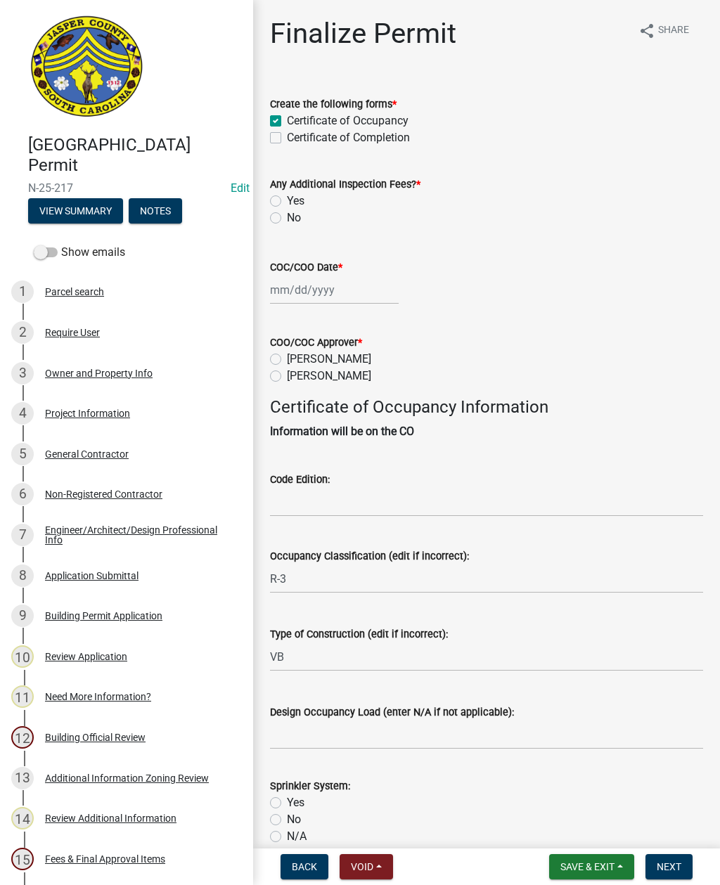
click at [287, 219] on input "No" at bounding box center [291, 213] width 9 height 9
radio input "true"
click at [322, 289] on div at bounding box center [334, 289] width 129 height 29
select select "9"
select select "2025"
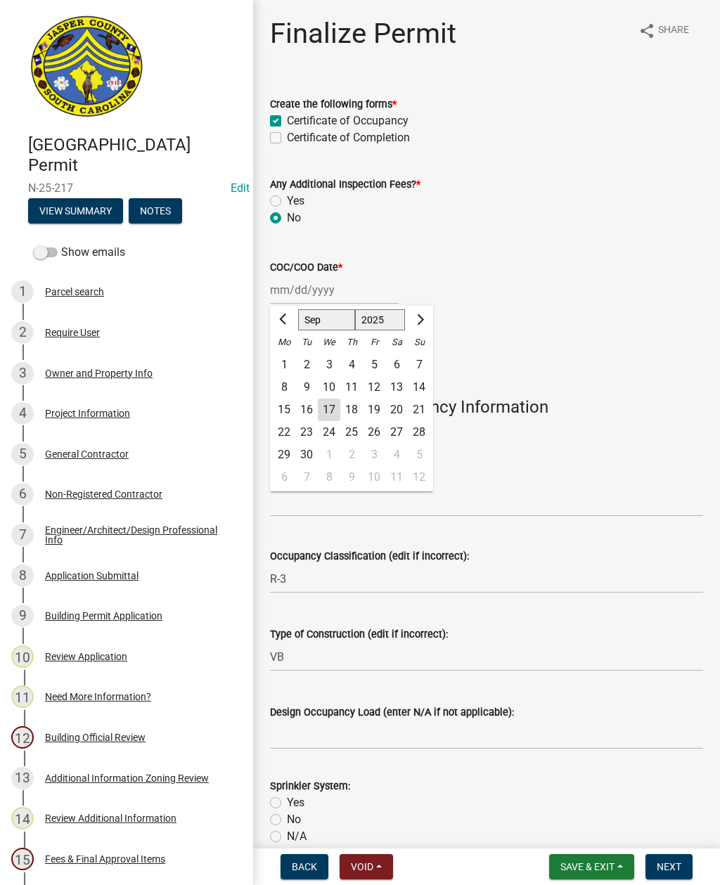
click at [323, 406] on div "17" at bounding box center [329, 409] width 22 height 22
type input "[DATE]"
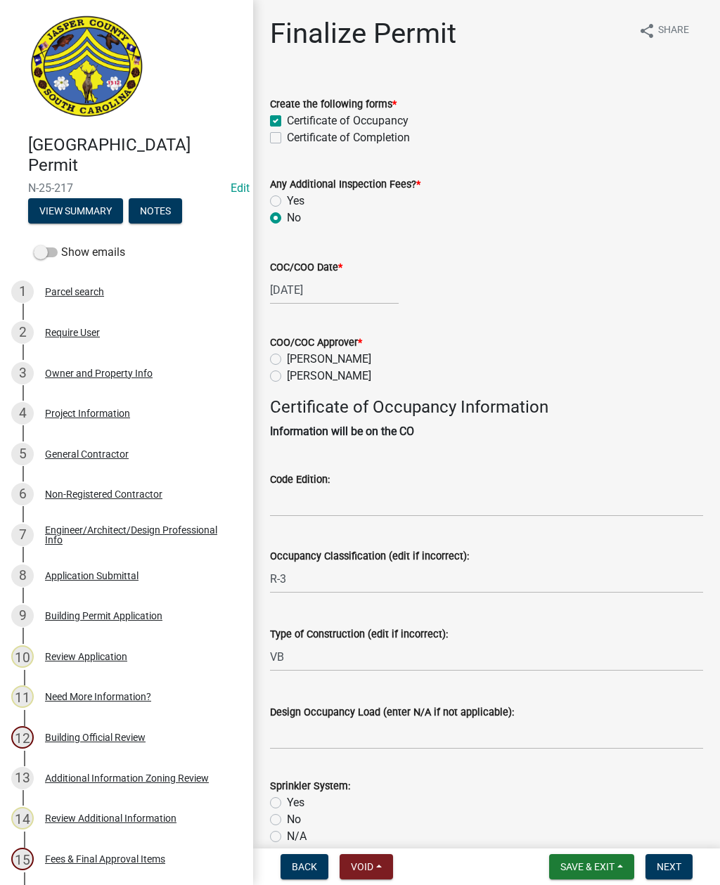
click at [287, 375] on label "[PERSON_NAME]" at bounding box center [329, 376] width 84 height 17
click at [287, 375] on input "[PERSON_NAME]" at bounding box center [291, 372] width 9 height 9
radio input "true"
click at [344, 501] on input "Code Edition:" at bounding box center [486, 502] width 433 height 29
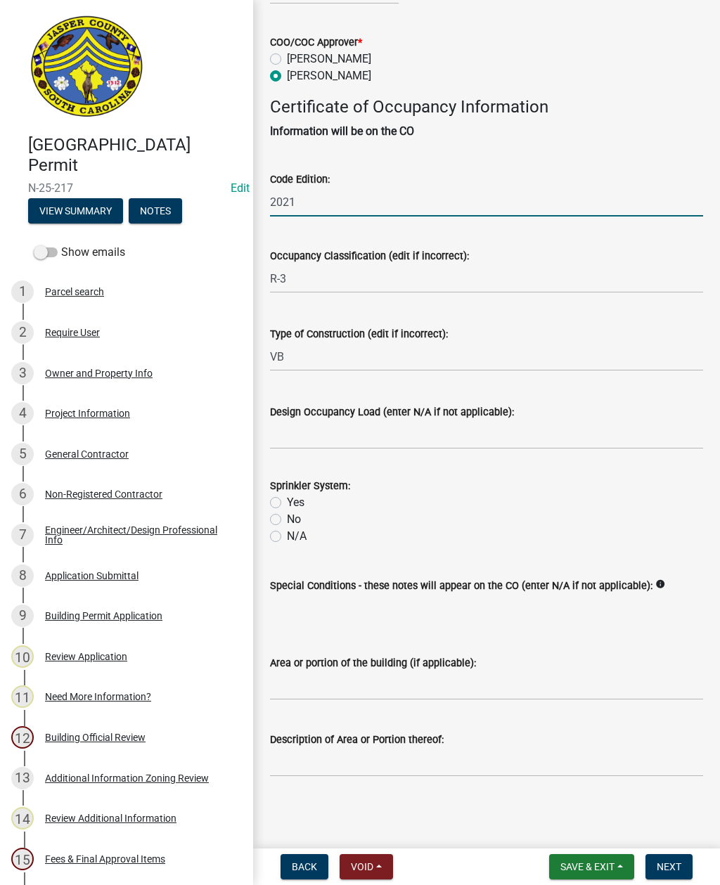
scroll to position [316, 0]
type input "2021"
click at [343, 420] on input "Design Occupancy Load (enter N/A if not applicable):" at bounding box center [486, 434] width 433 height 29
type input "NA"
click at [287, 528] on label "N/A" at bounding box center [297, 536] width 20 height 17
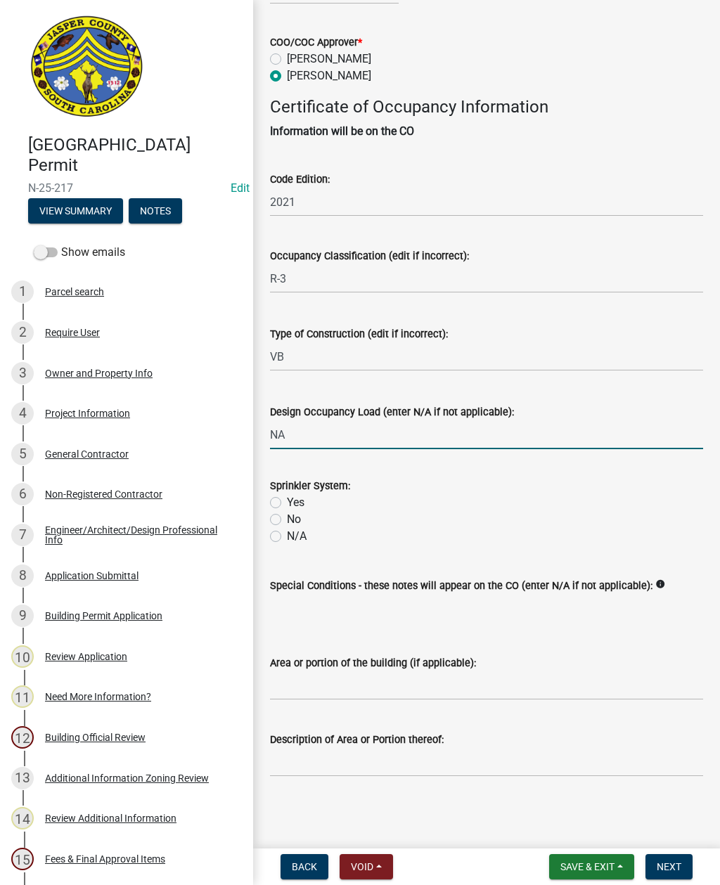
click at [287, 528] on input "N/A" at bounding box center [291, 532] width 9 height 9
radio input "true"
click at [663, 861] on span "Next" at bounding box center [668, 866] width 25 height 11
